Goal: Download file/media

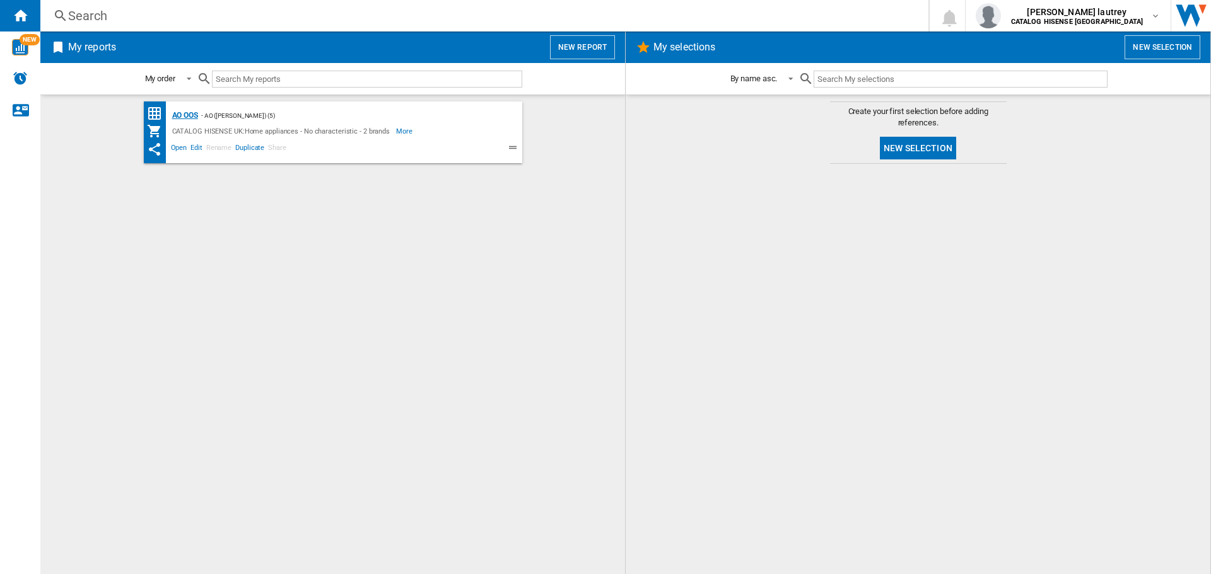
click at [184, 112] on div "AO OOS" at bounding box center [183, 116] width 29 height 16
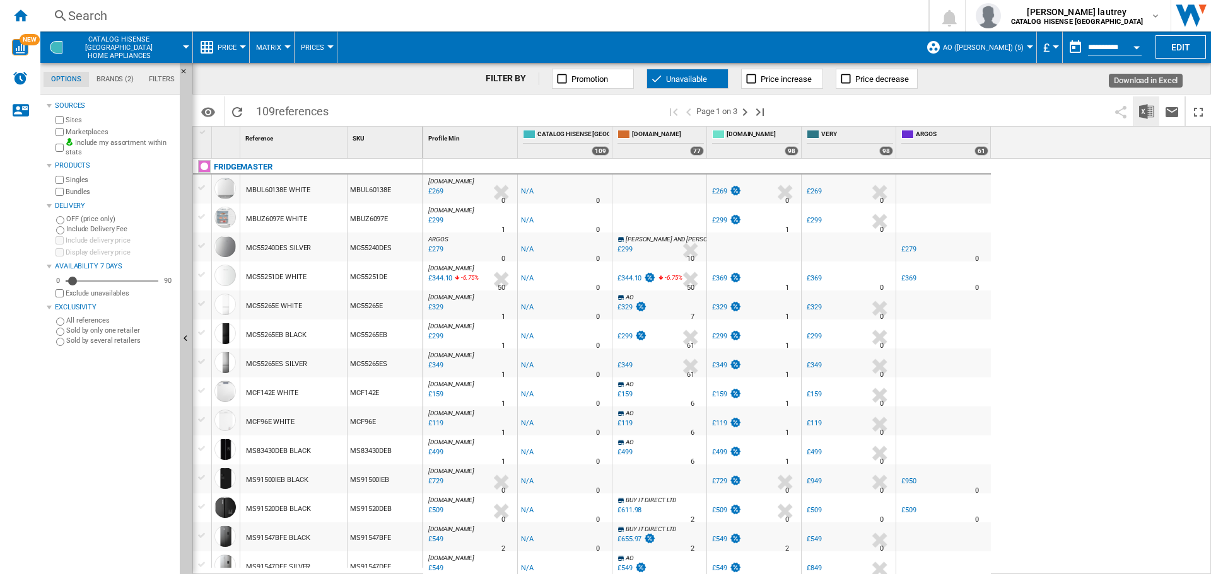
click at [1141, 115] on img "Download in Excel" at bounding box center [1146, 111] width 15 height 15
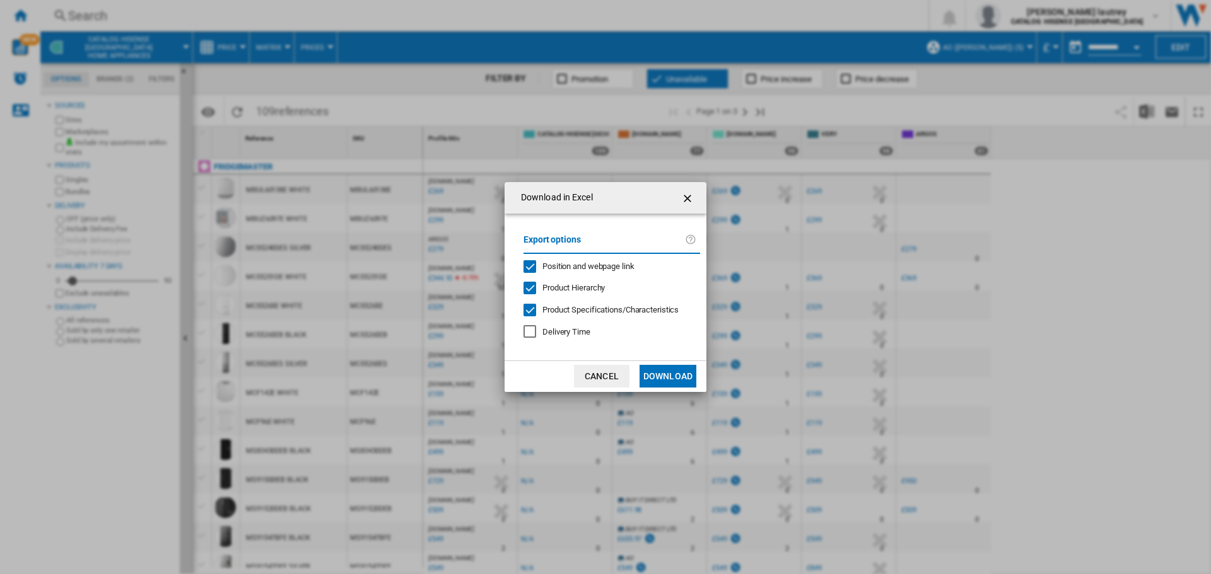
click at [576, 265] on span "Position and webpage link" at bounding box center [588, 266] width 92 height 9
click at [573, 276] on div "Export options Position and webpage link Product Hierarchy Product Specificatio…" at bounding box center [611, 287] width 189 height 122
click at [573, 279] on div "Export options Position and webpage link Product Hierarchy Product Specificatio…" at bounding box center [611, 287] width 189 height 122
click at [569, 291] on span "Product Hierarchy" at bounding box center [573, 287] width 62 height 9
click at [571, 308] on span "Product Specifications/Characteristics" at bounding box center [610, 309] width 136 height 9
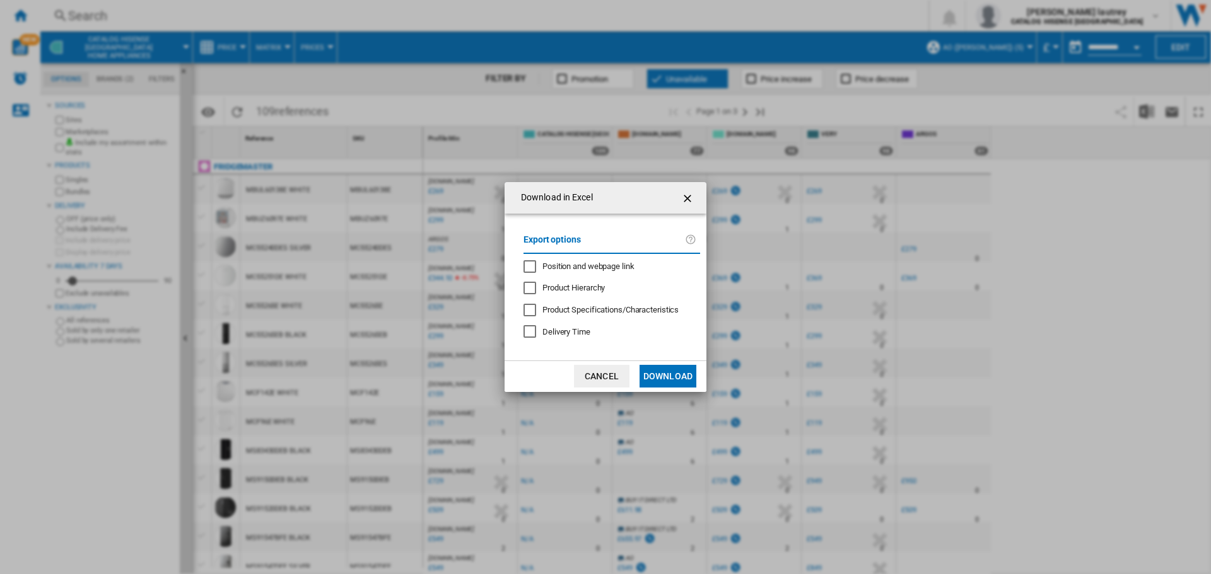
click at [680, 381] on button "Download" at bounding box center [667, 376] width 57 height 23
